Goal: Information Seeking & Learning: Find specific fact

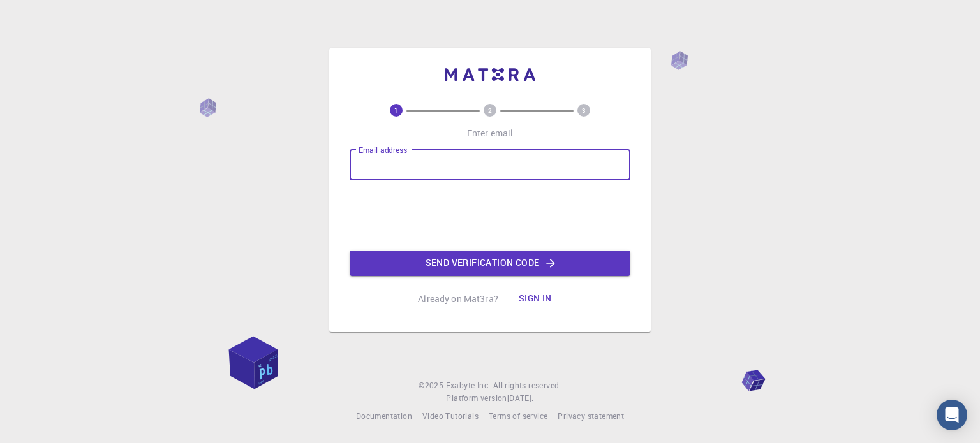
click at [406, 170] on input "Email address" at bounding box center [490, 165] width 281 height 31
type input "[EMAIL_ADDRESS][DOMAIN_NAME]"
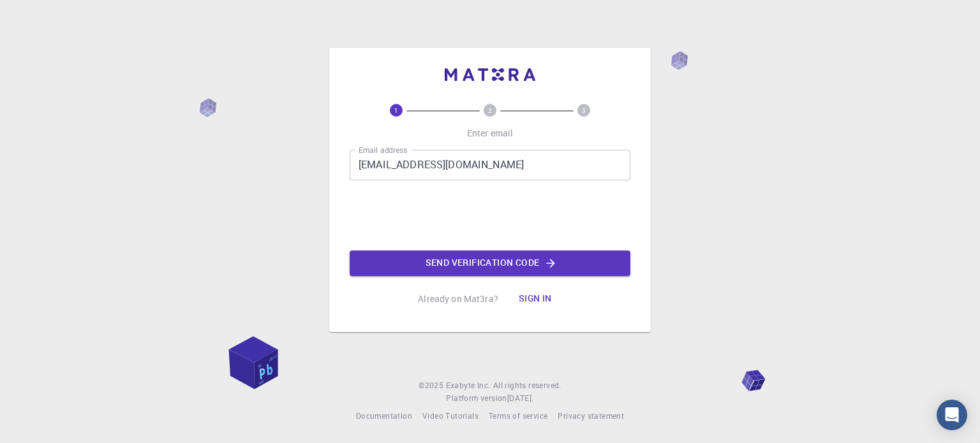
click at [450, 278] on div "1 2 3 Enter email Email address [EMAIL_ADDRESS][DOMAIN_NAME] Email address 0cAF…" at bounding box center [490, 208] width 281 height 208
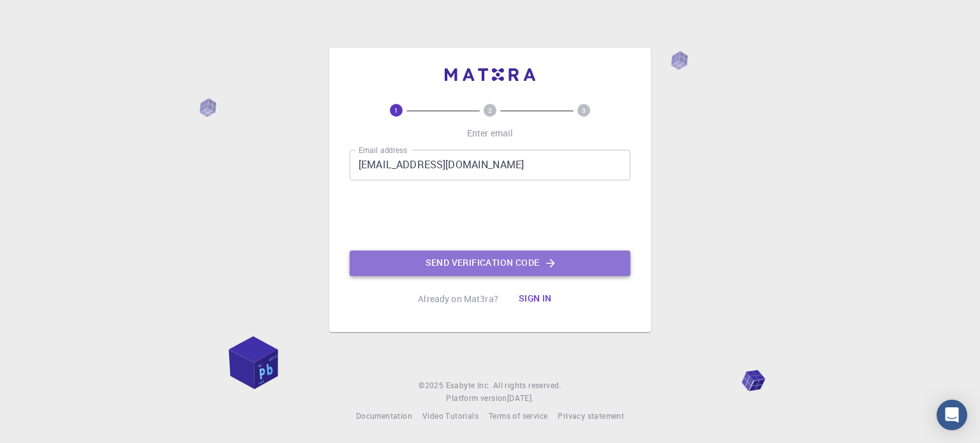
click at [445, 271] on button "Send verification code" at bounding box center [490, 264] width 281 height 26
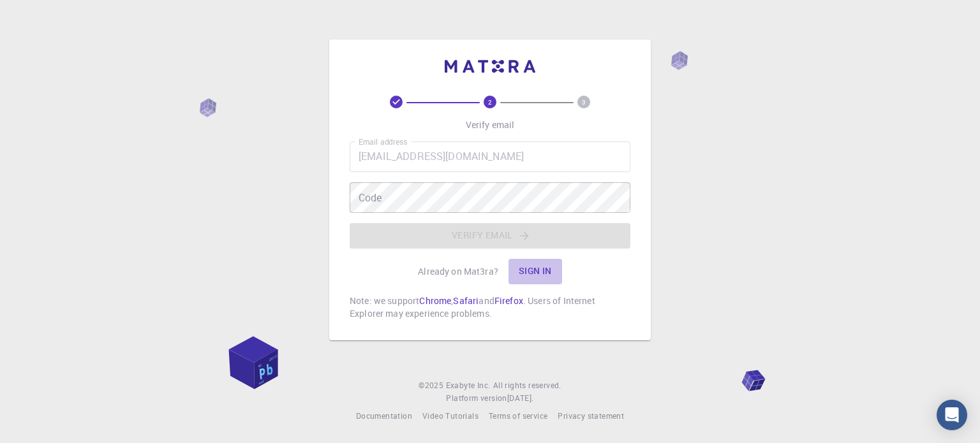
click at [539, 268] on button "Sign in" at bounding box center [535, 272] width 54 height 26
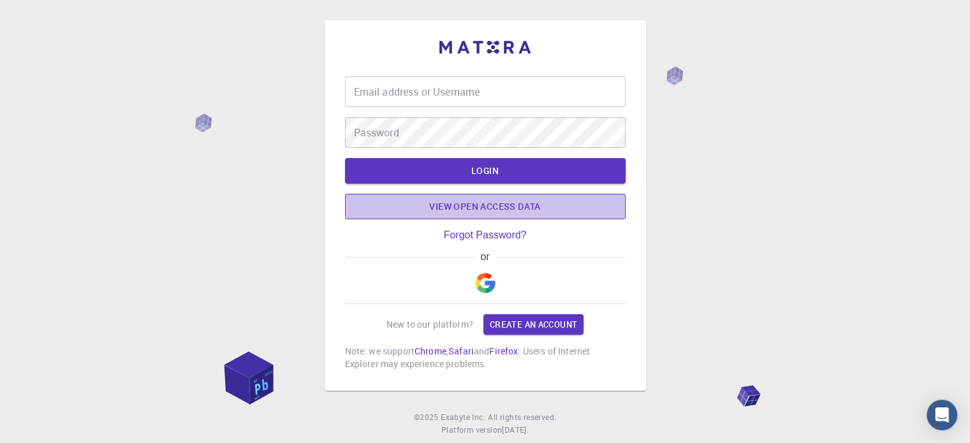
click at [498, 206] on link "View open access data" at bounding box center [485, 207] width 281 height 26
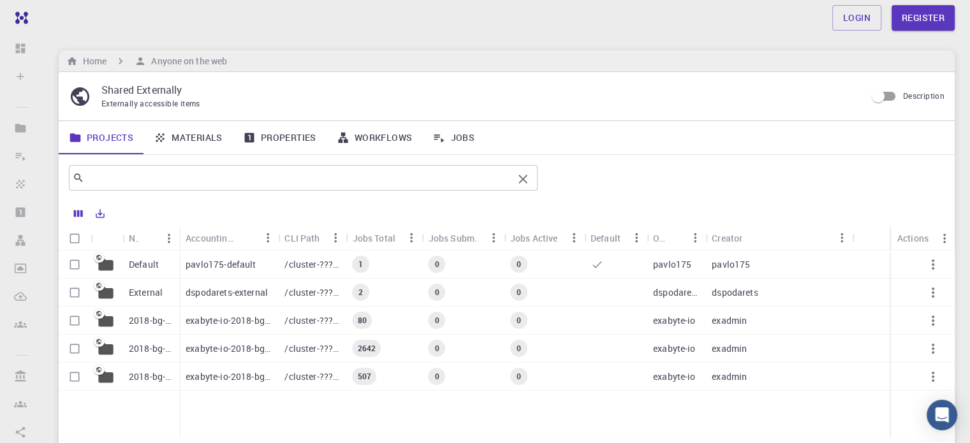
click at [461, 186] on div "​" at bounding box center [303, 178] width 469 height 26
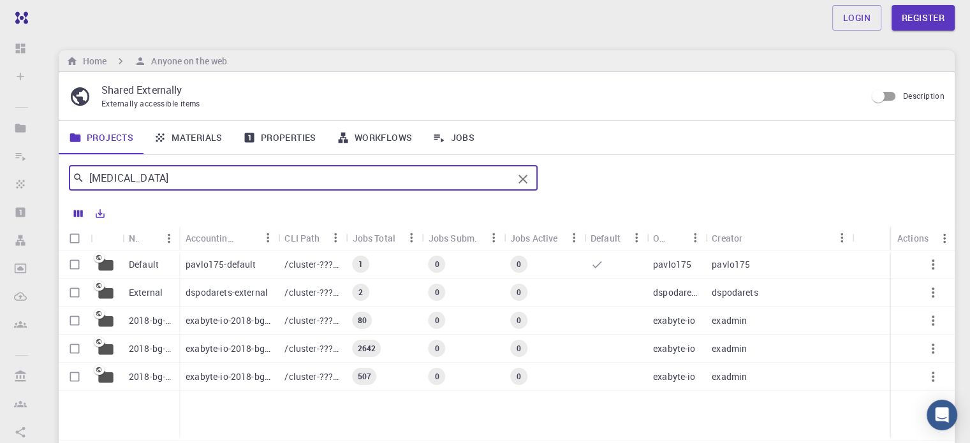
type input "[MEDICAL_DATA]"
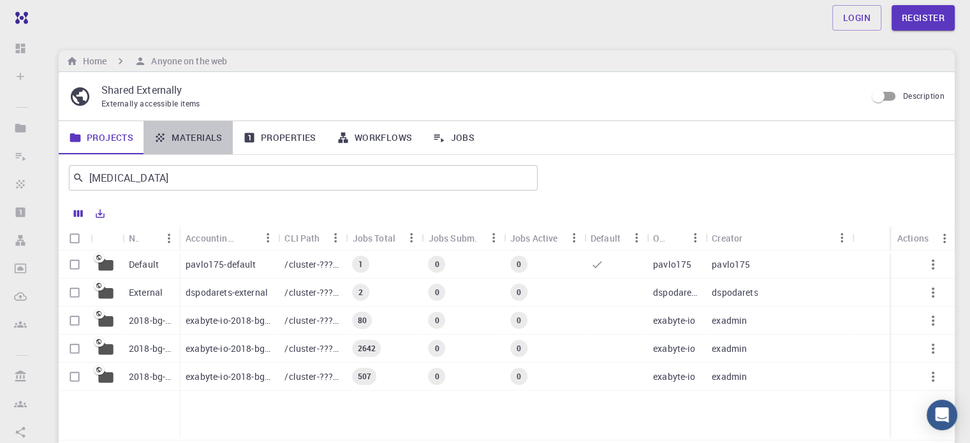
click at [214, 134] on link "Materials" at bounding box center [188, 137] width 89 height 33
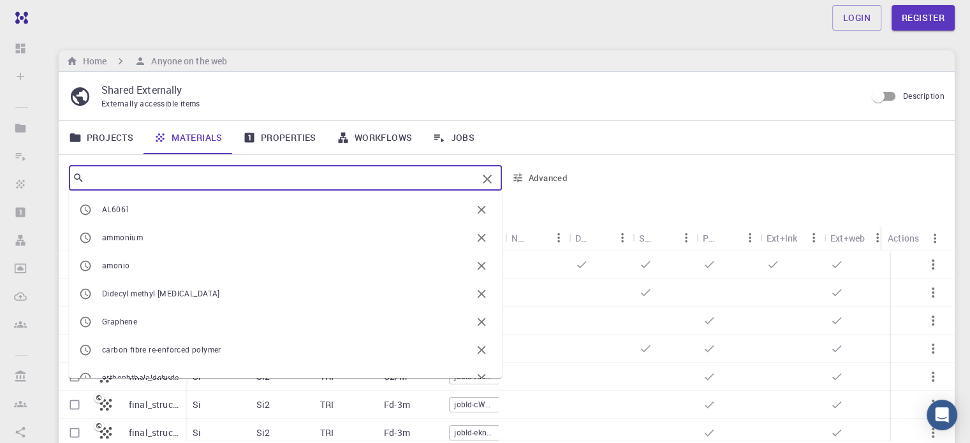
click at [197, 170] on input "text" at bounding box center [280, 178] width 393 height 18
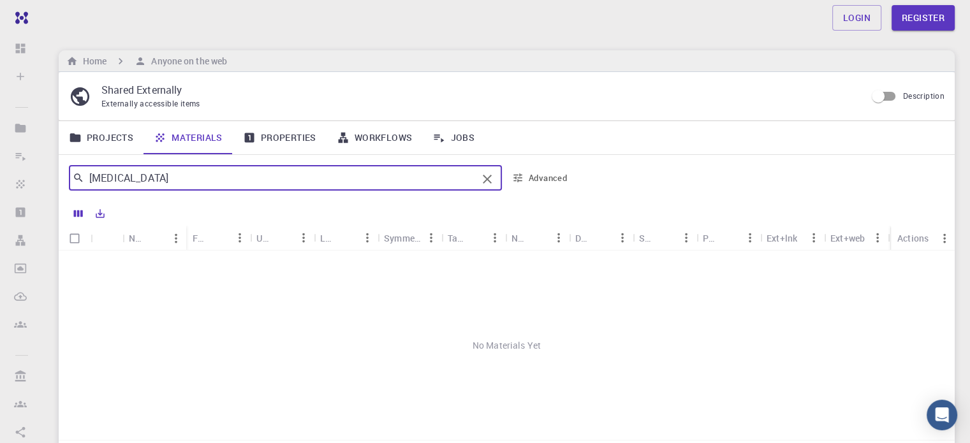
type input "[MEDICAL_DATA]"
